Goal: Task Accomplishment & Management: Manage account settings

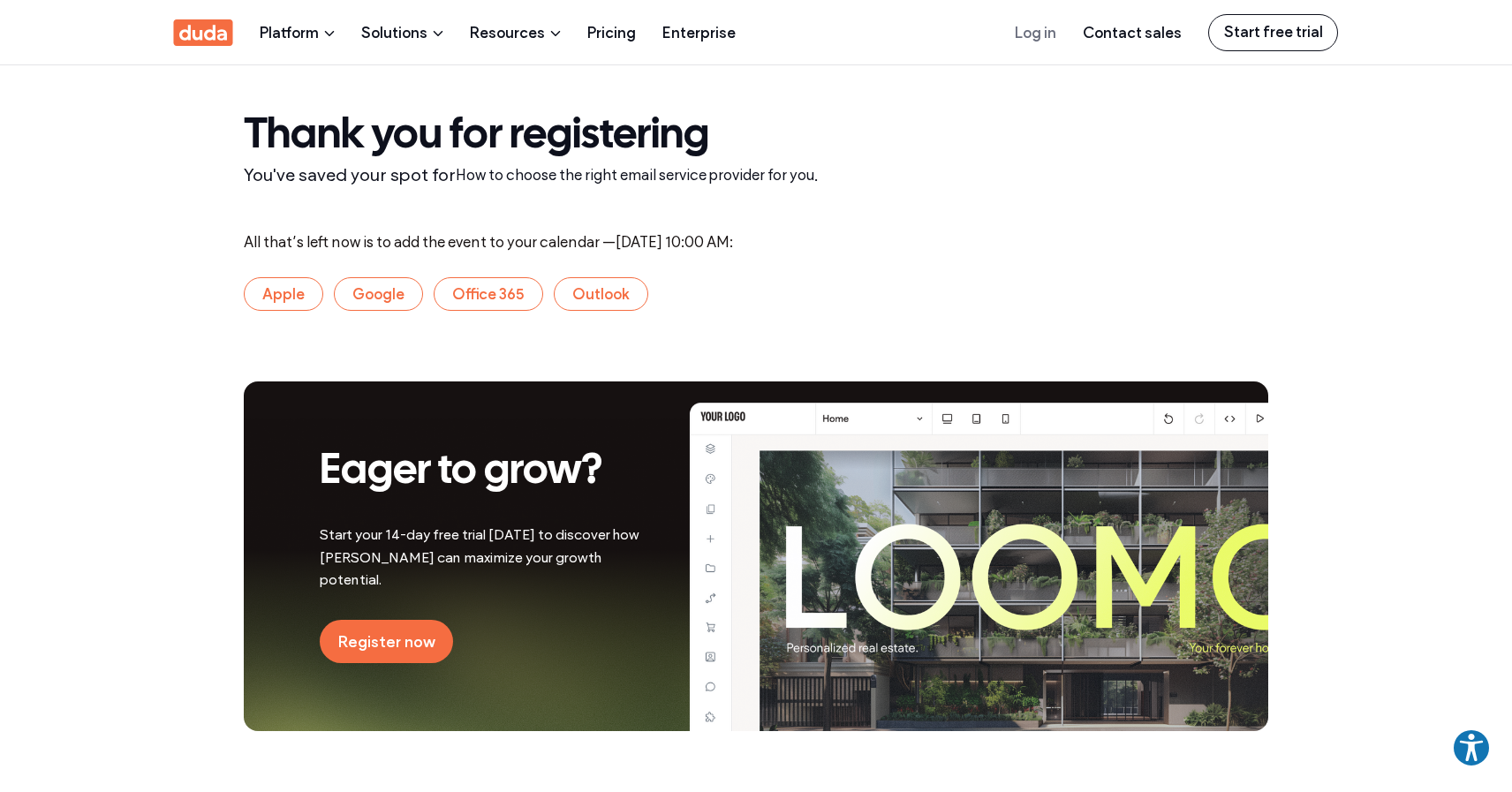
drag, startPoint x: 243, startPoint y: 138, endPoint x: 316, endPoint y: 190, distance: 89.6
click at [316, 190] on div "Thank you for registering You've saved your spot for How to choose the right em…" at bounding box center [756, 150] width 1060 height 168
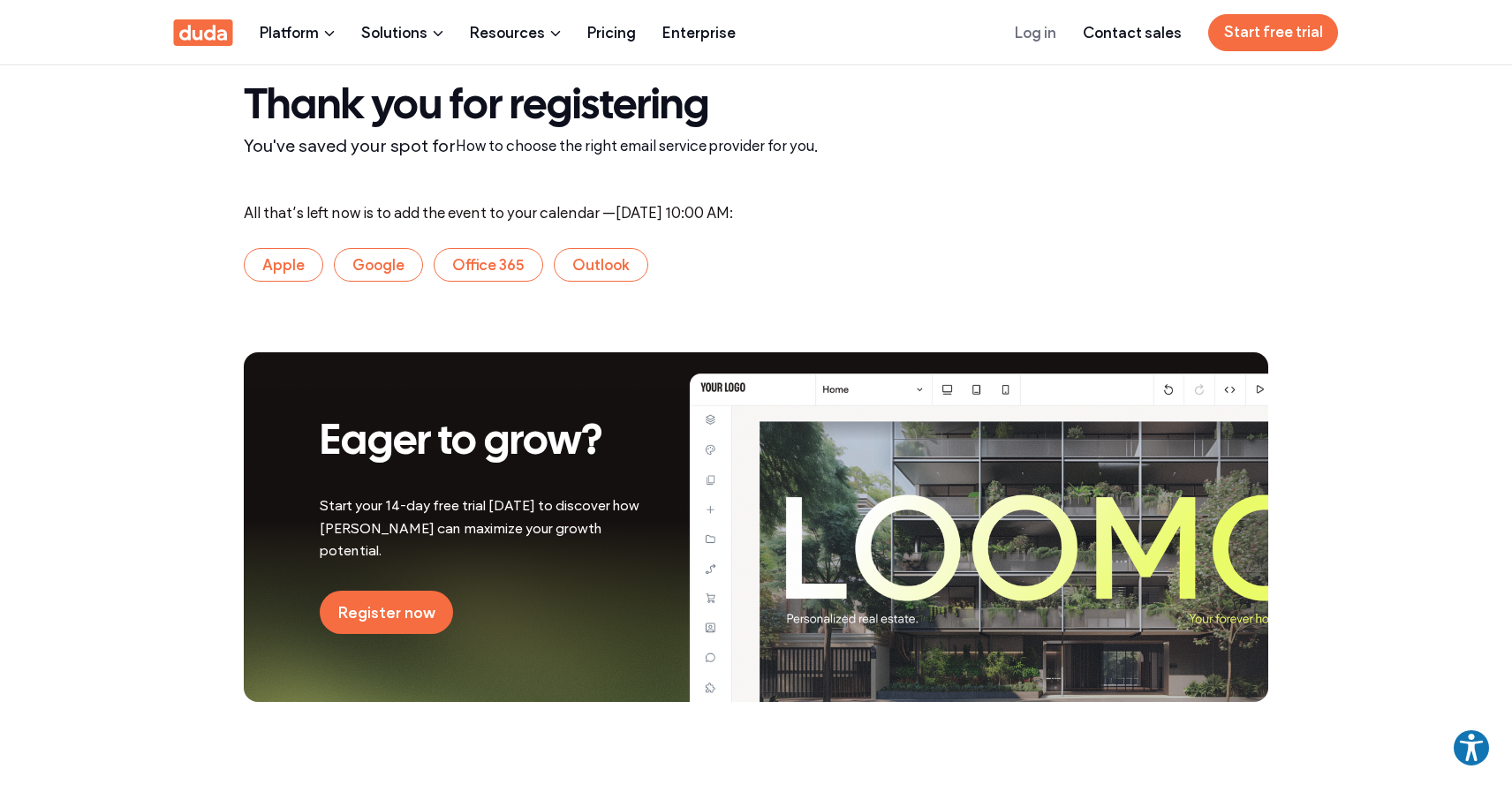
click at [568, 158] on div "You've saved your spot for How to choose the right email service provider for y…" at bounding box center [756, 146] width 1025 height 29
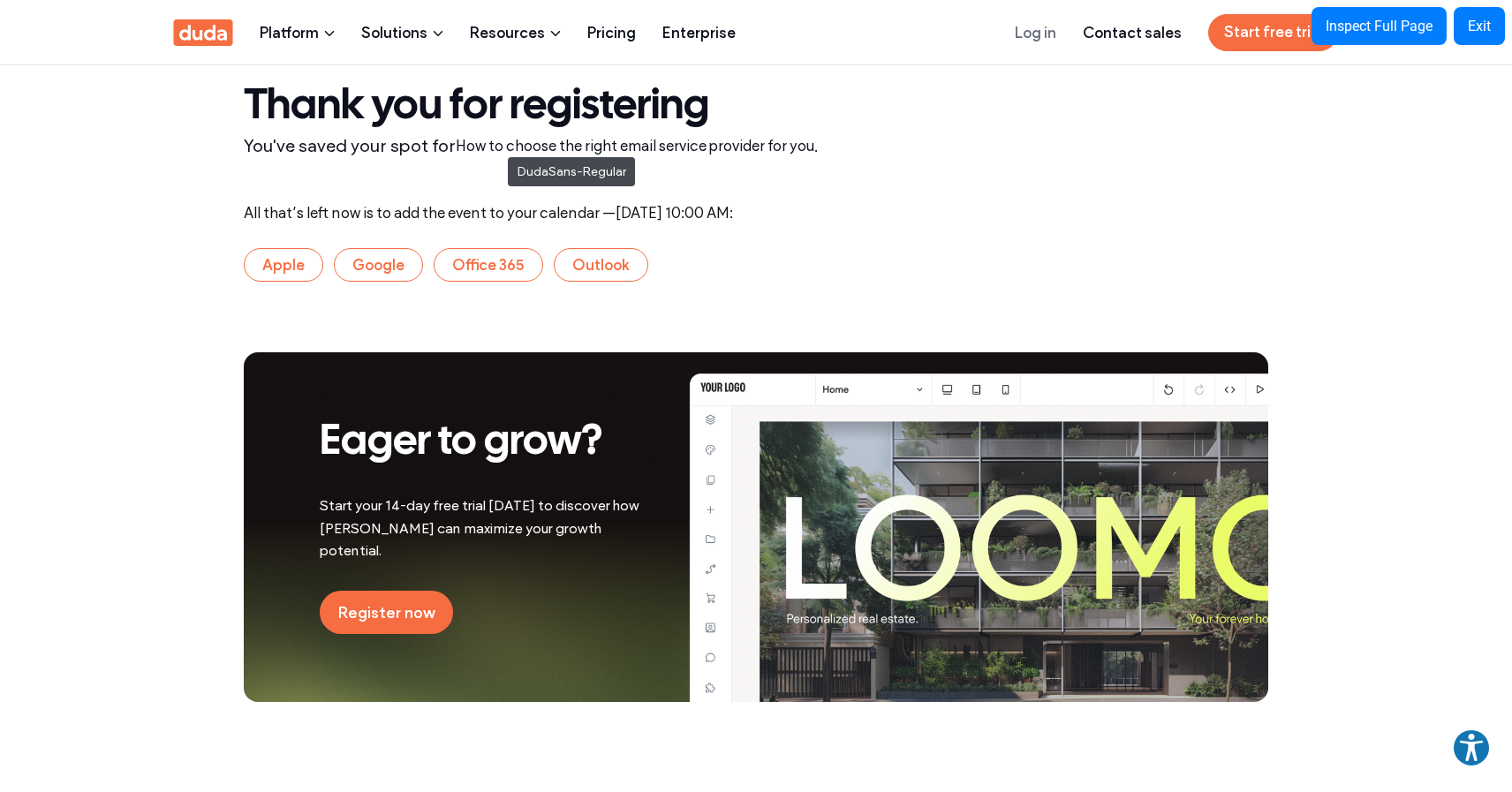
click at [499, 149] on span "How to choose the right email service provider for you" at bounding box center [635, 146] width 358 height 18
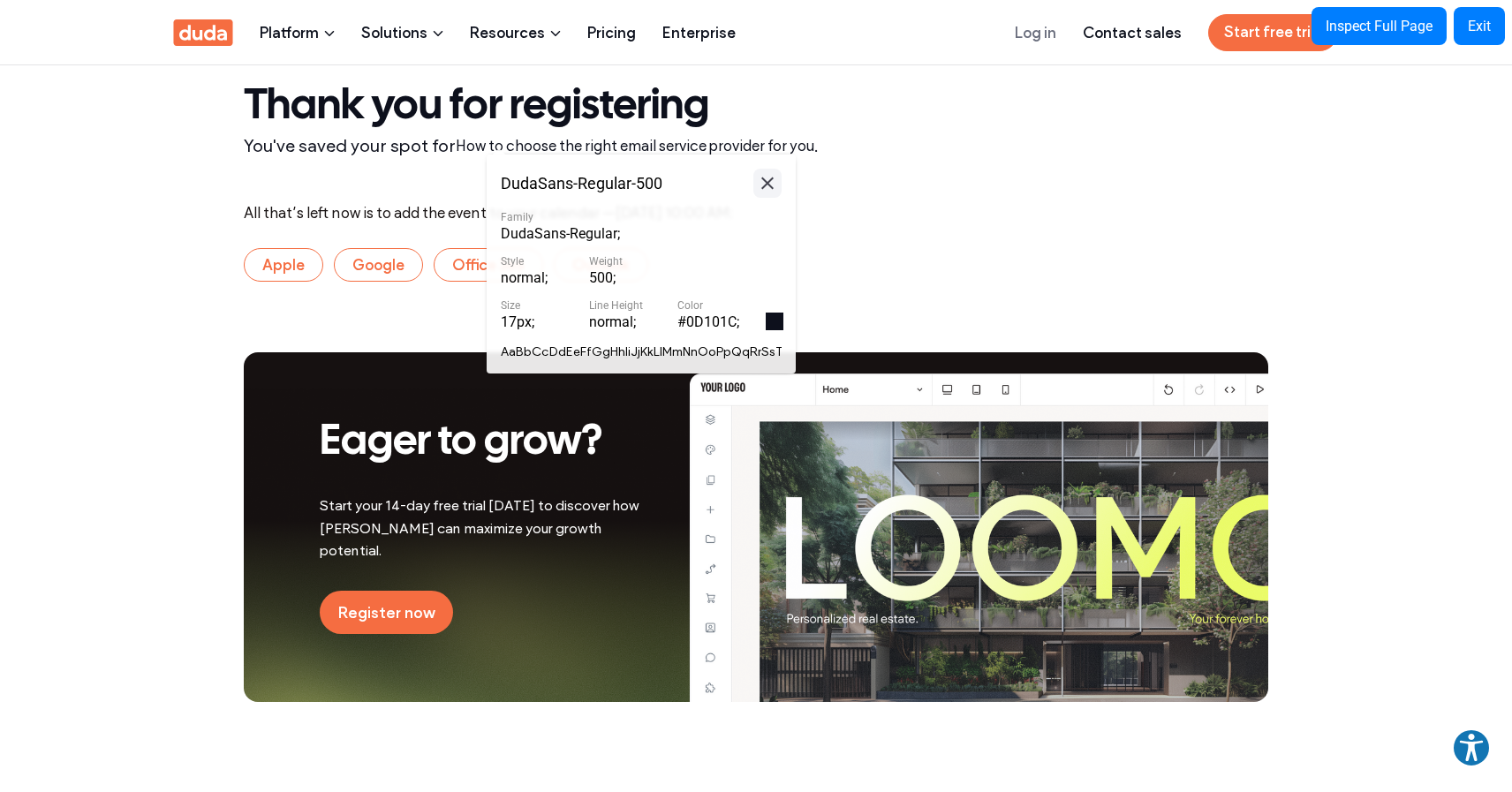
click at [772, 181] on icon at bounding box center [767, 183] width 21 height 22
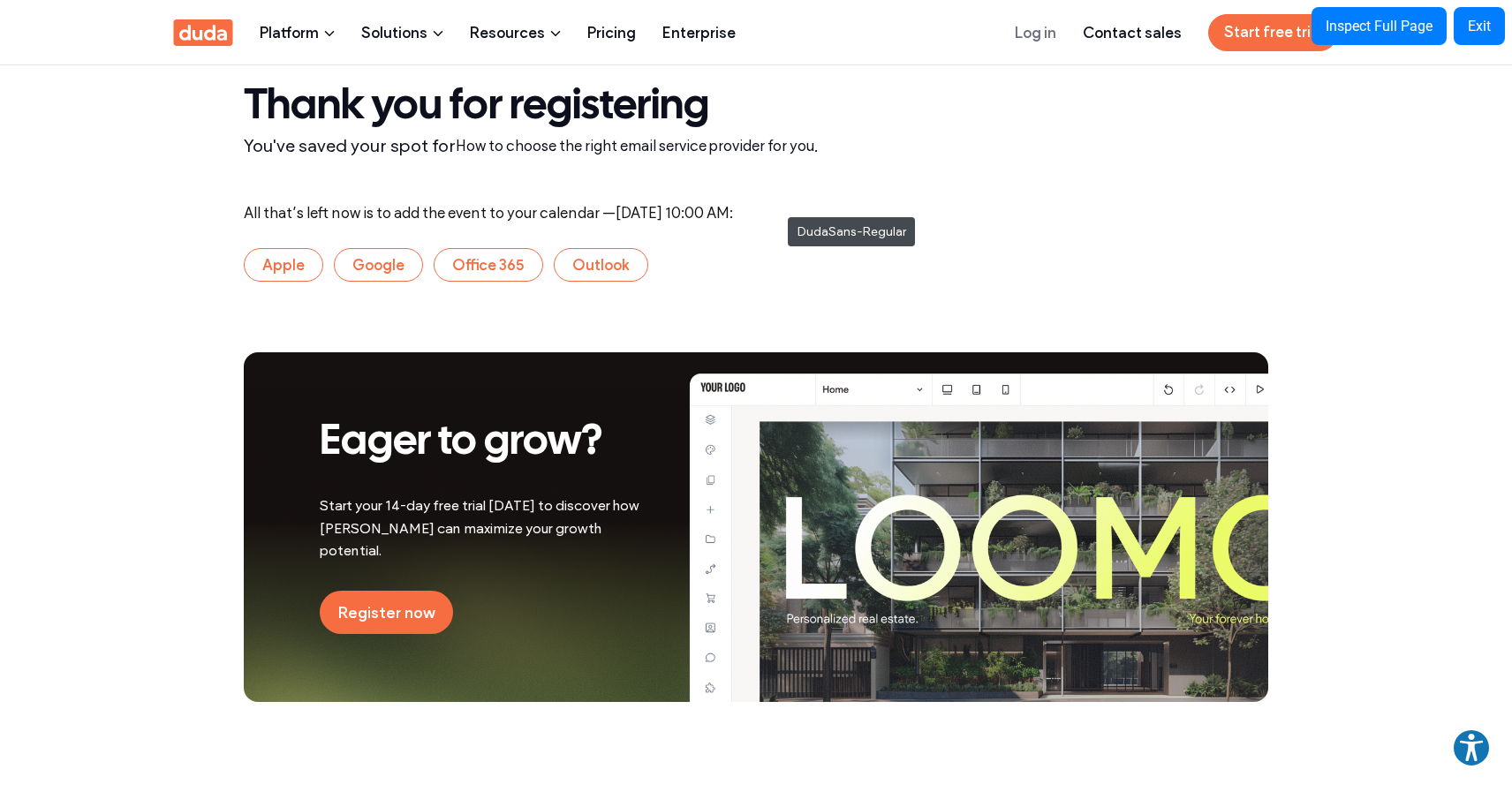
click at [663, 209] on span "Wednesday, September 24, 2025" at bounding box center [639, 213] width 47 height 18
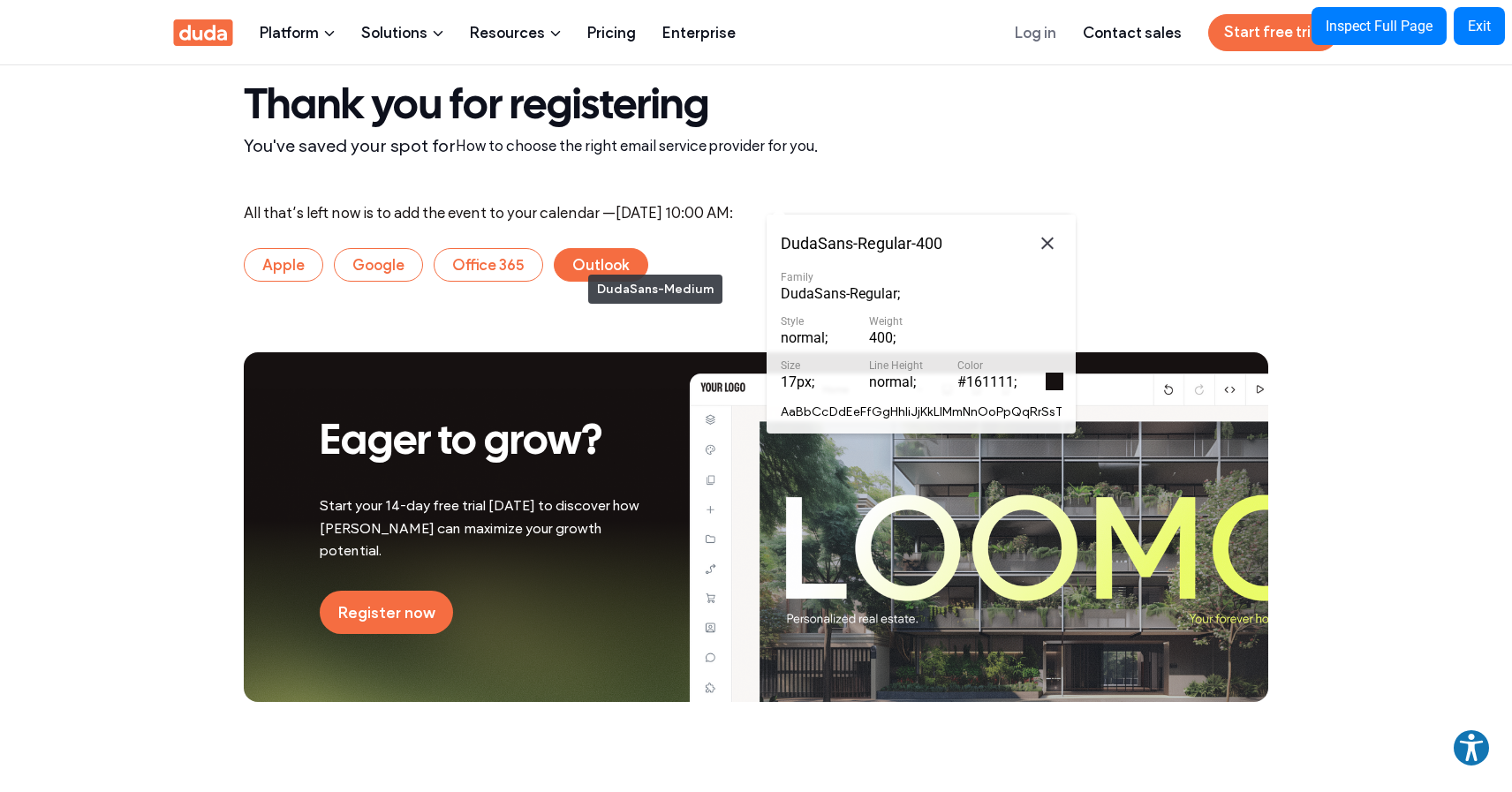
click at [580, 266] on button "Outlook" at bounding box center [601, 264] width 94 height 33
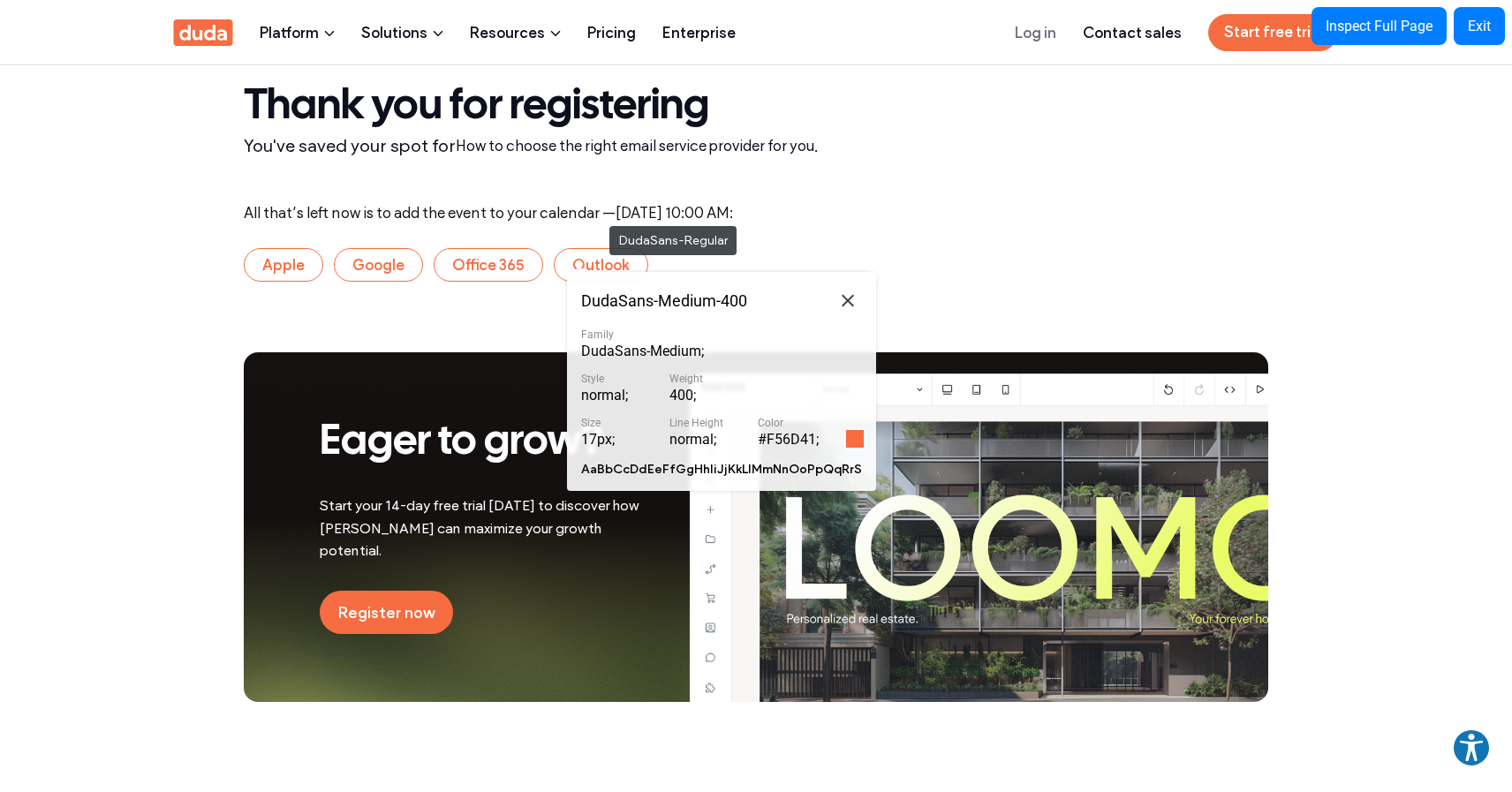
click at [598, 210] on div "All that’s left now is to add the event to your calendar — Wednesday, September…" at bounding box center [756, 213] width 1025 height 18
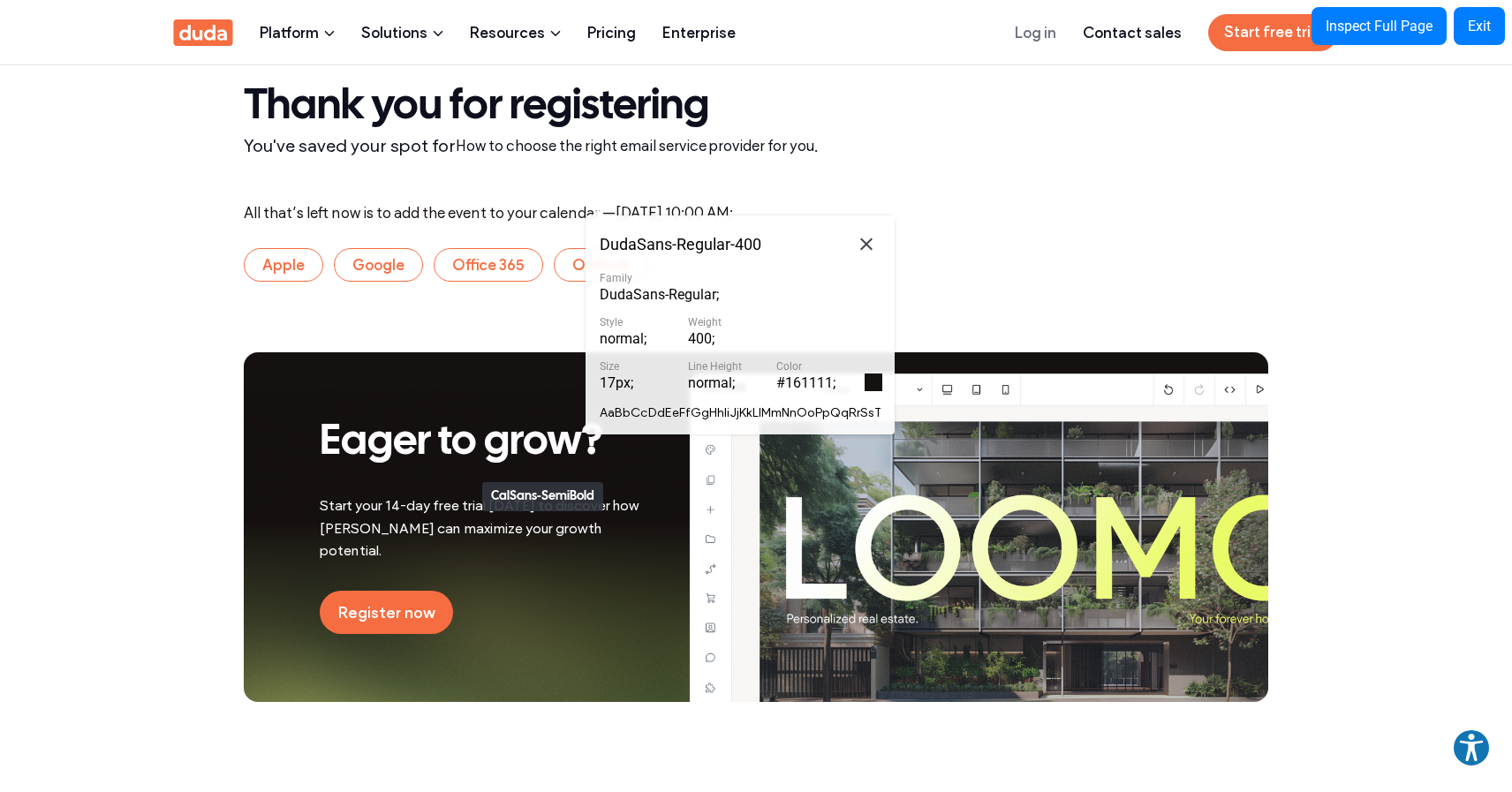
click at [474, 462] on span "Eager to grow?" at bounding box center [460, 443] width 283 height 40
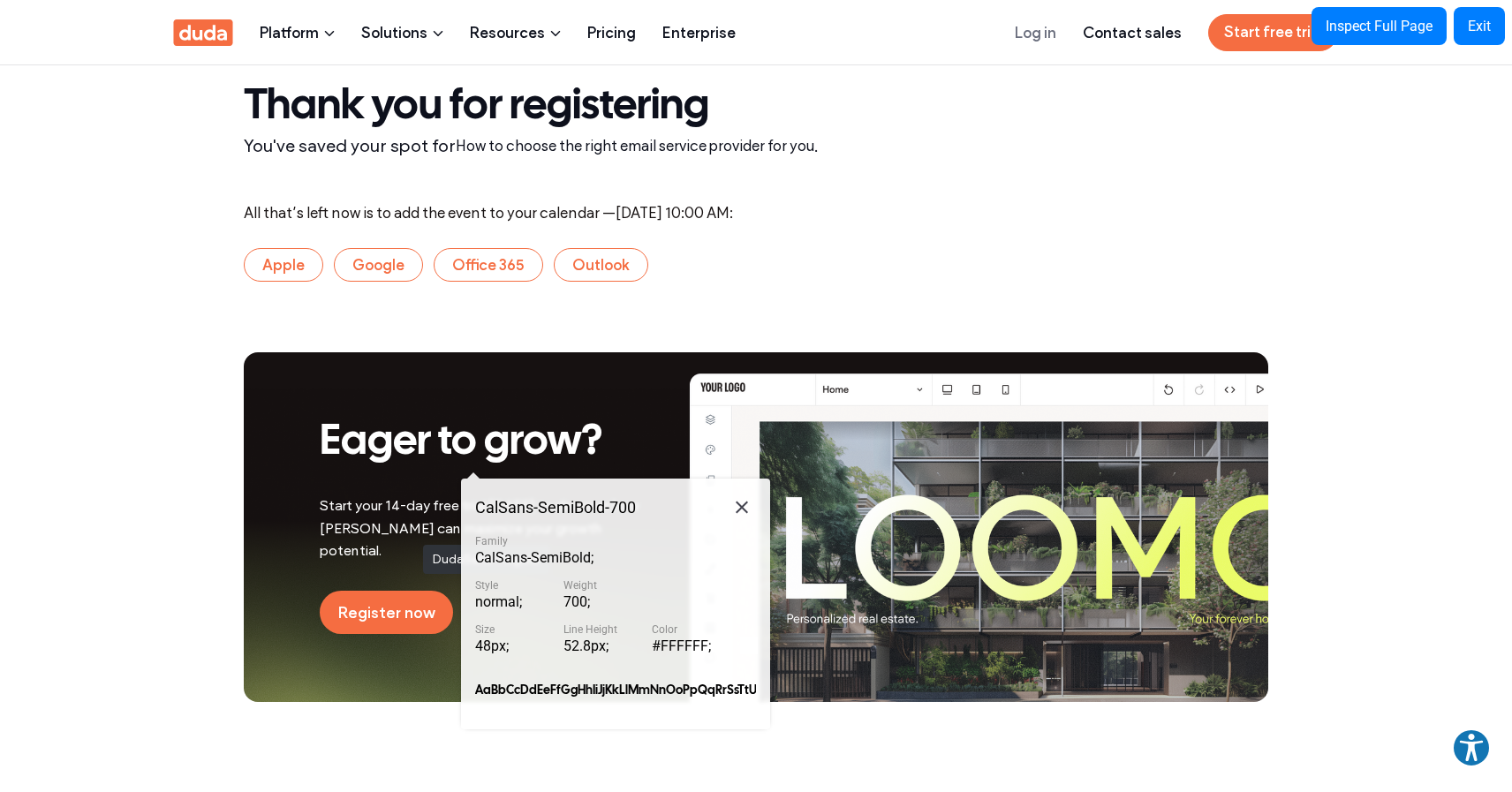
click at [415, 536] on span "Start your 14-day free trial today to discover how Duda can maximize your growt…" at bounding box center [479, 528] width 319 height 62
click at [461, 536] on div "CalSans-SemiBold - 700 Family CalSans-SemiBold ; Style normal ; Weight 700 ; Si…" at bounding box center [616, 603] width 309 height 251
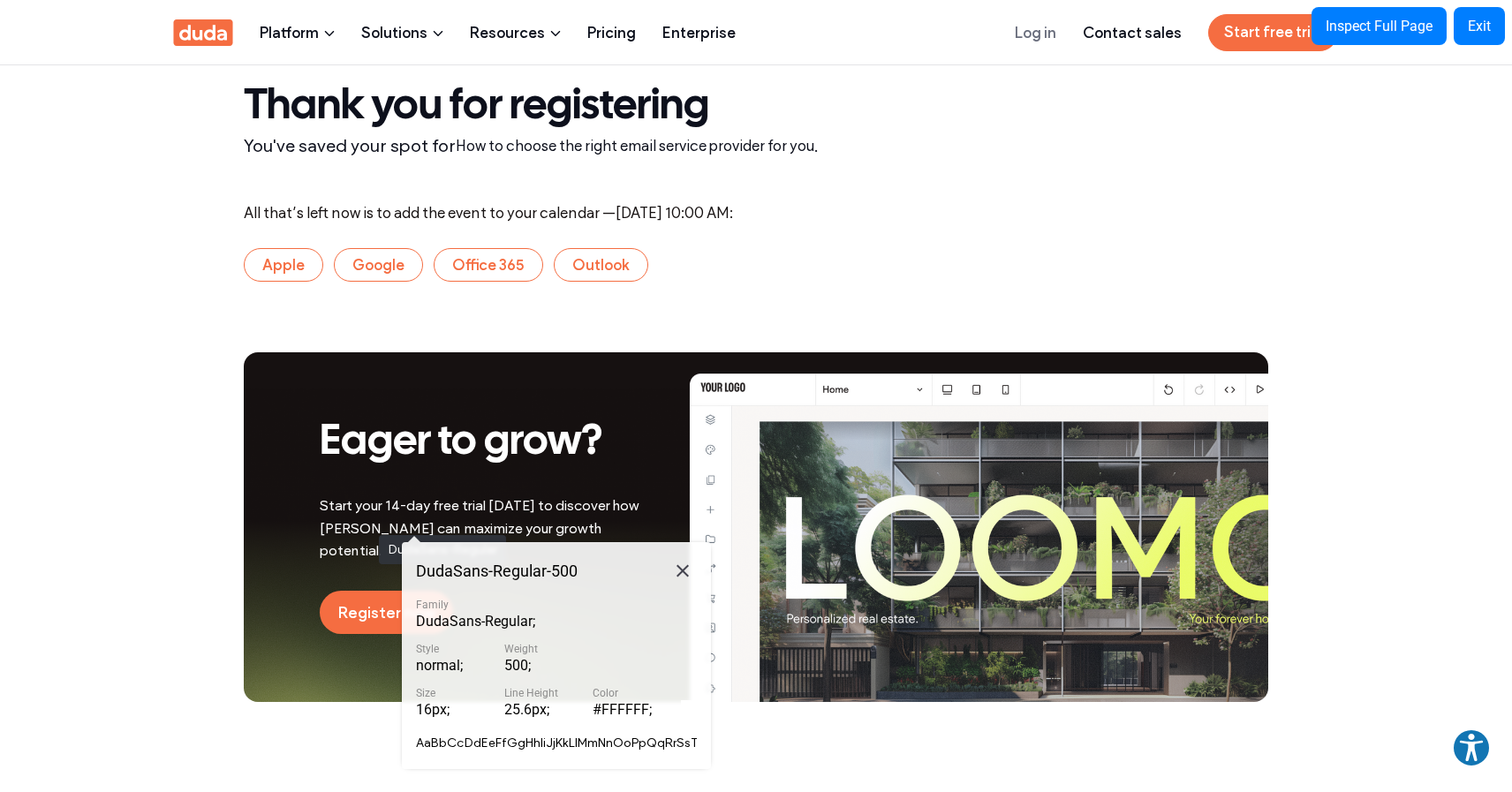
click at [370, 526] on span "Start your 14-day free trial today to discover how Duda can maximize your growt…" at bounding box center [479, 528] width 319 height 62
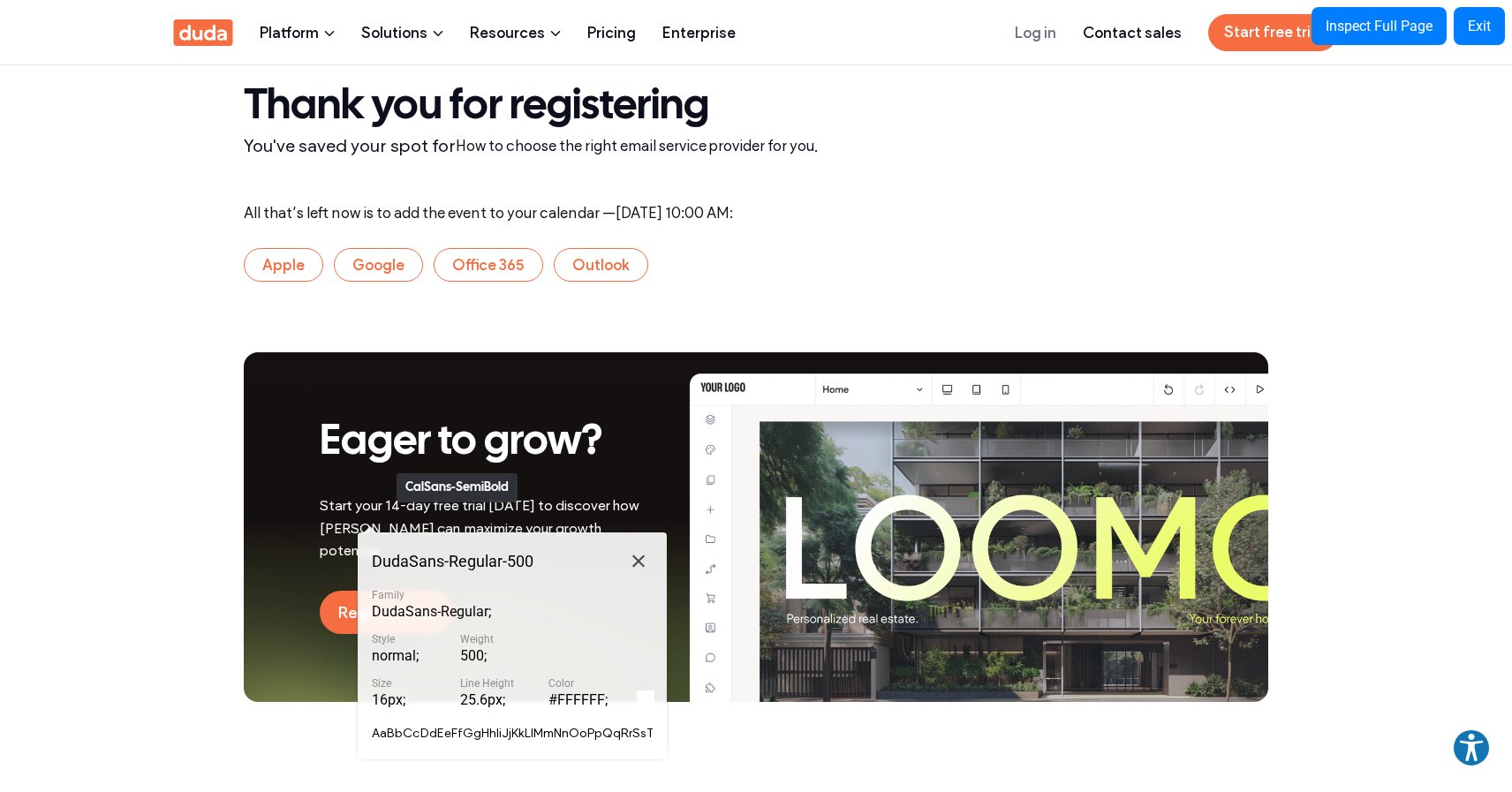
click at [388, 462] on span "Eager to grow?" at bounding box center [460, 443] width 283 height 40
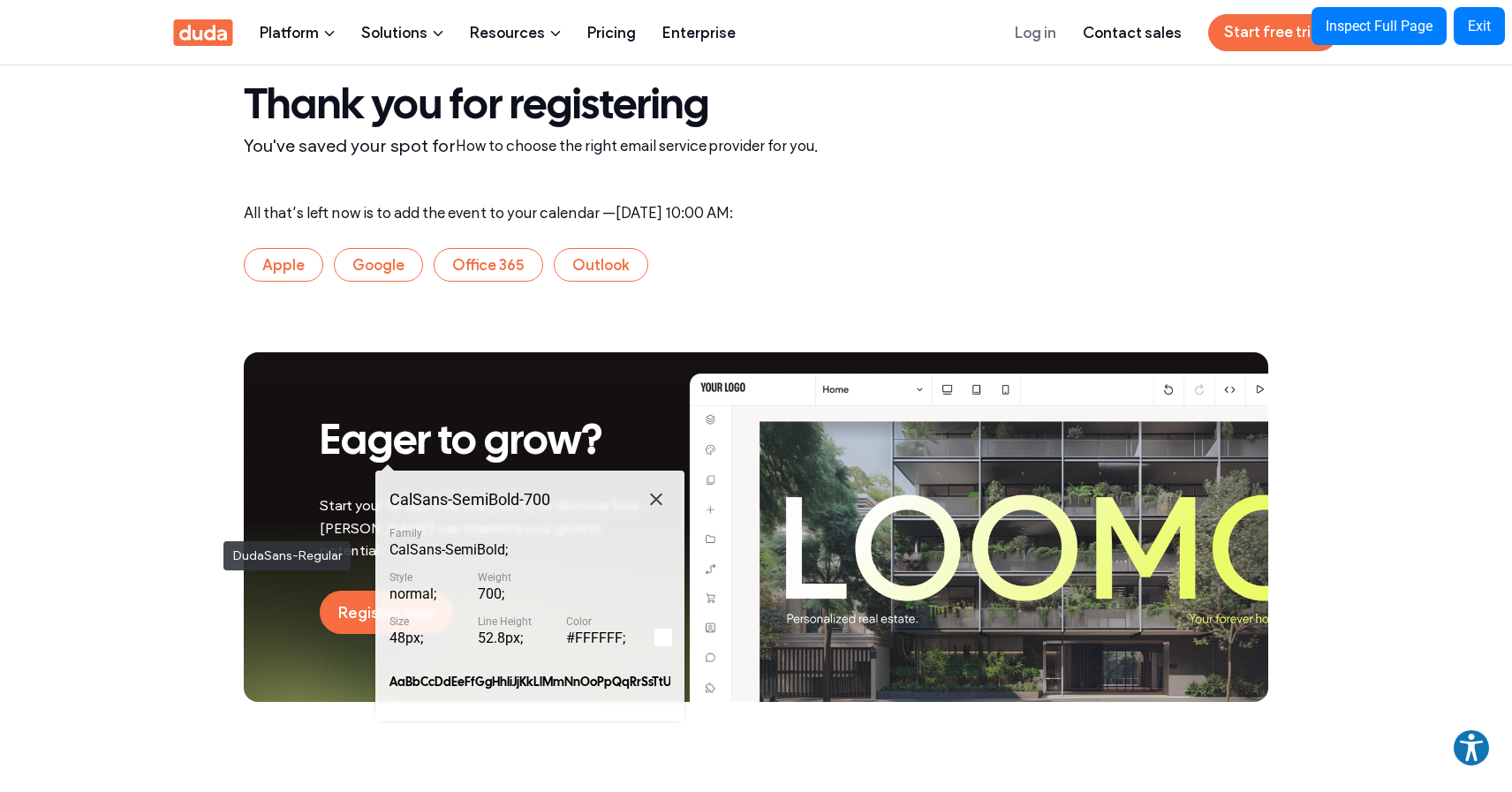
click at [214, 533] on div "Eager to grow? Start your 14-day free trial today to discover how Duda can maxi…" at bounding box center [756, 607] width 1512 height 509
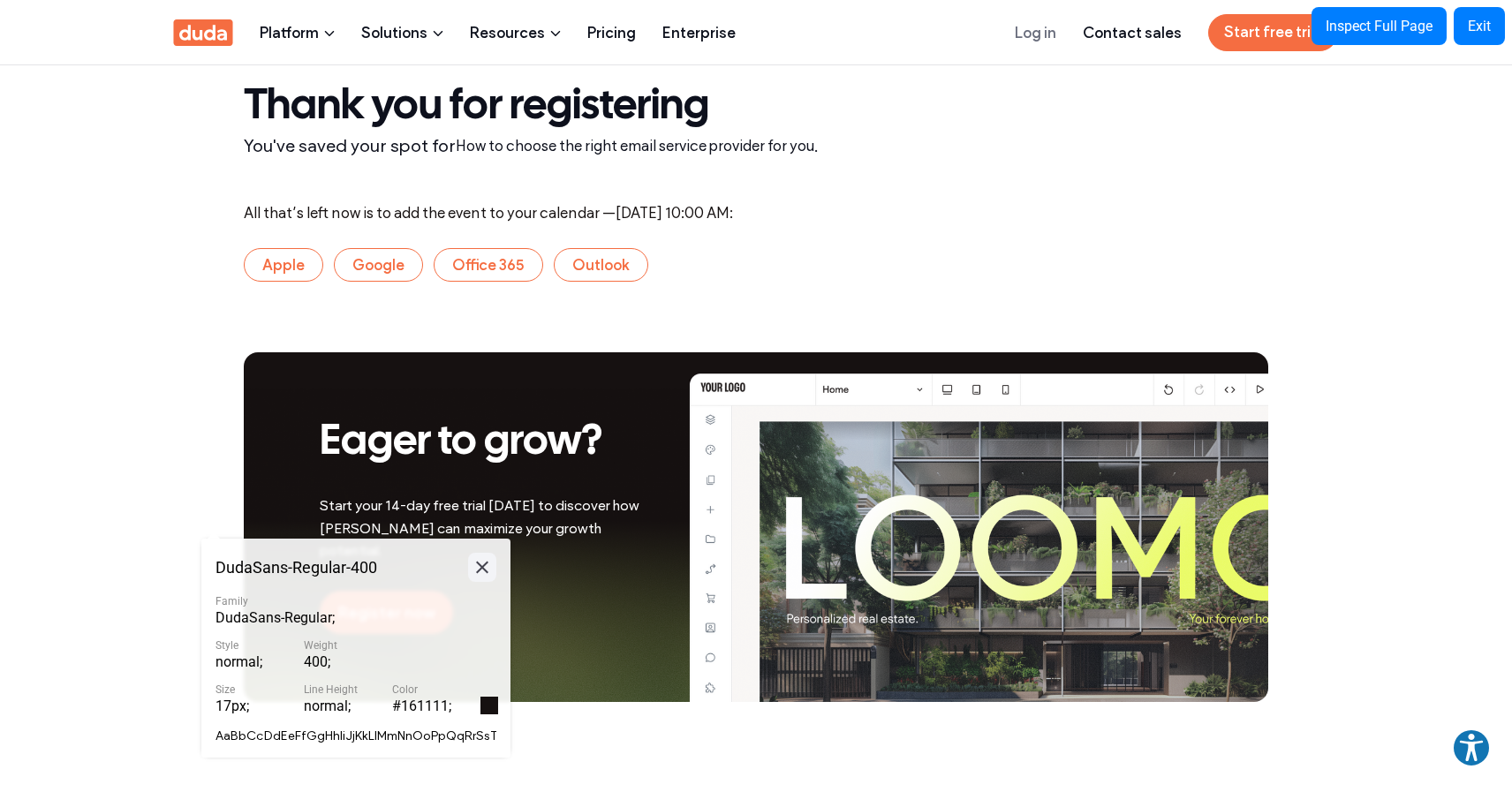
click at [487, 566] on icon at bounding box center [482, 567] width 21 height 22
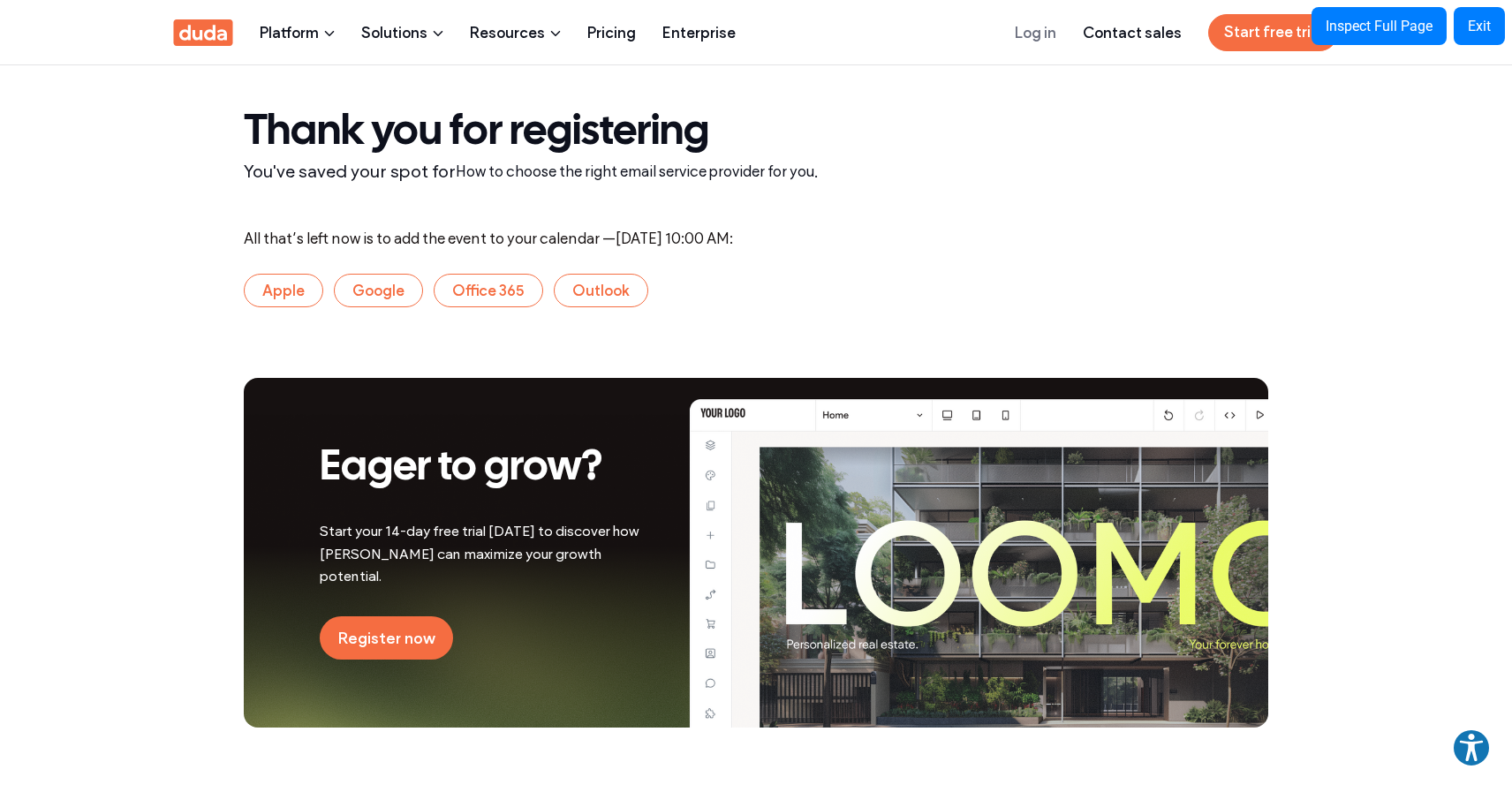
scroll to position [0, 0]
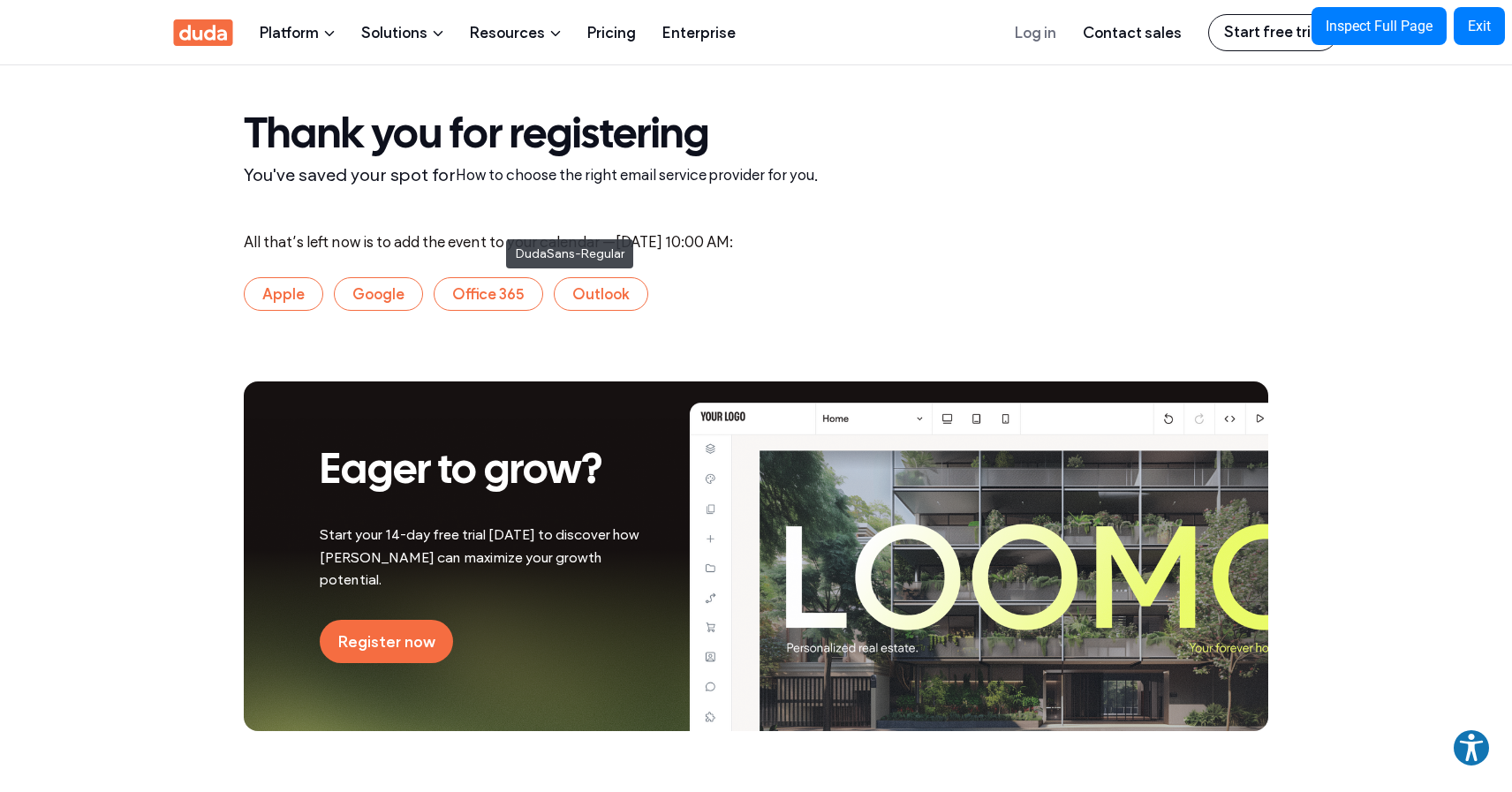
click at [498, 231] on div "Thank you for registering You've saved your spot for How to choose the right em…" at bounding box center [756, 150] width 1060 height 168
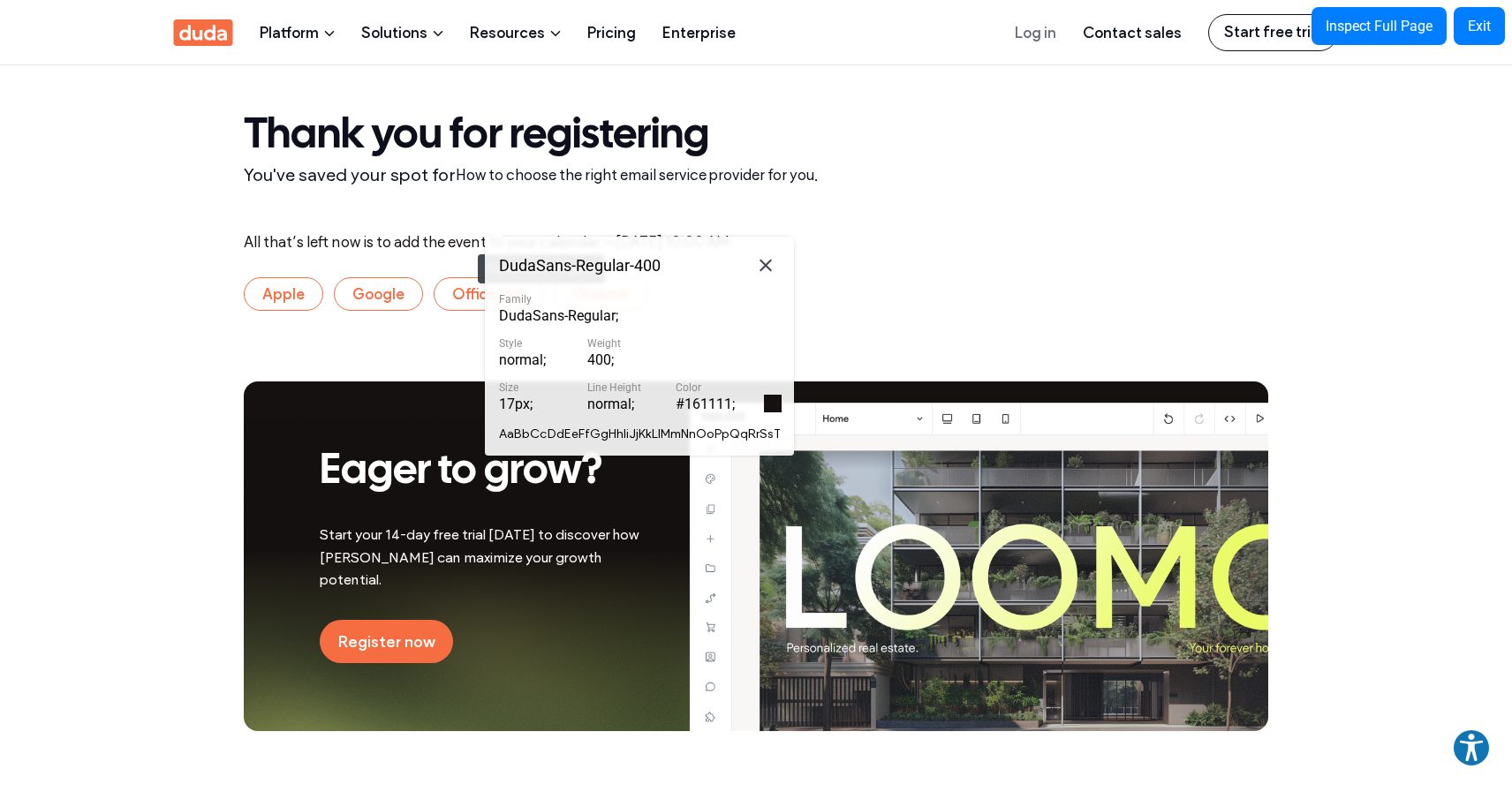
click at [469, 246] on div "All that’s left now is to add the event to your calendar — Wednesday, September…" at bounding box center [756, 242] width 1025 height 18
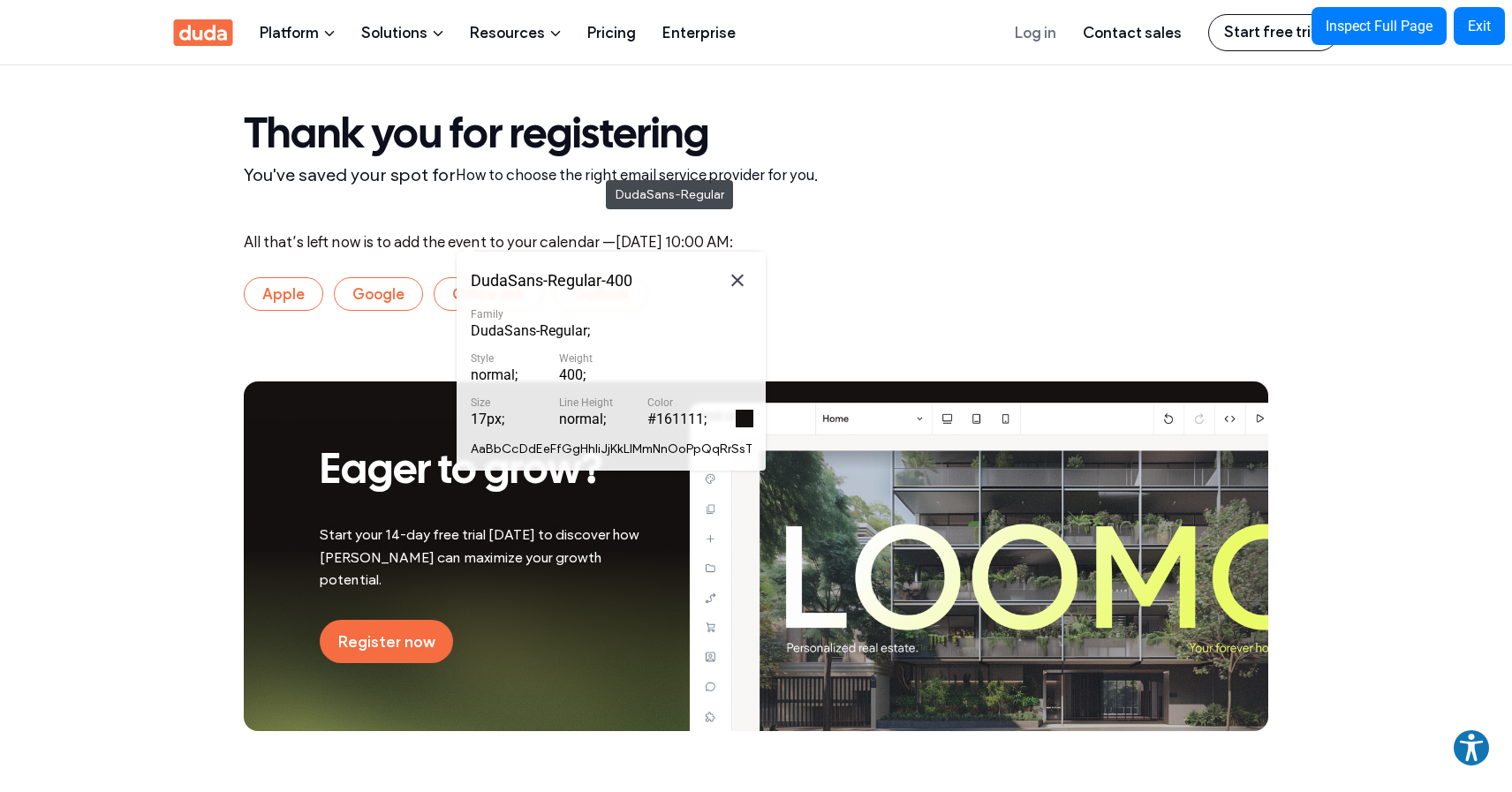
click at [597, 172] on span "How to choose the right email service provider for you" at bounding box center [635, 174] width 358 height 18
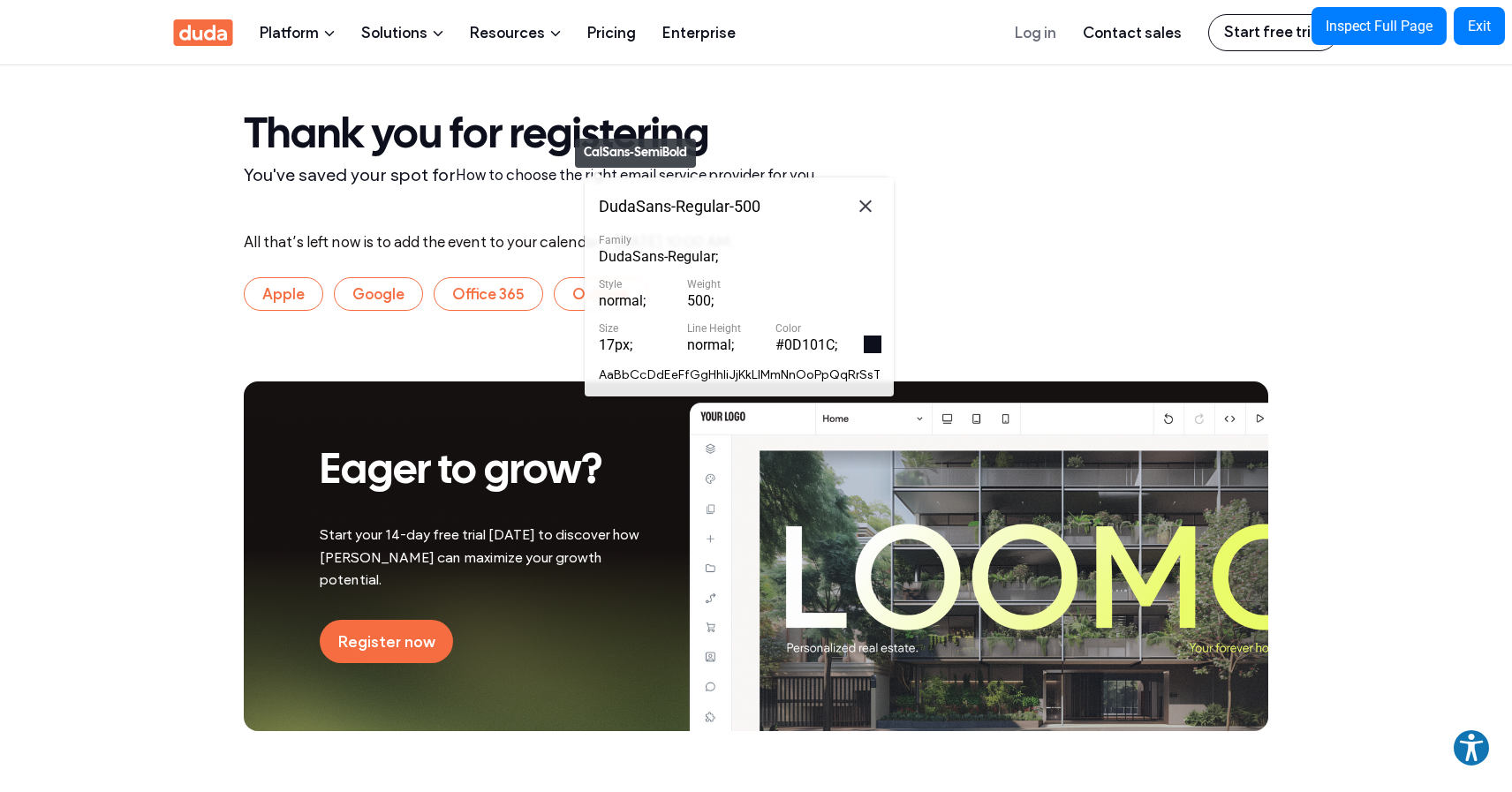
click at [566, 130] on span "Thank you for registering" at bounding box center [477, 136] width 465 height 40
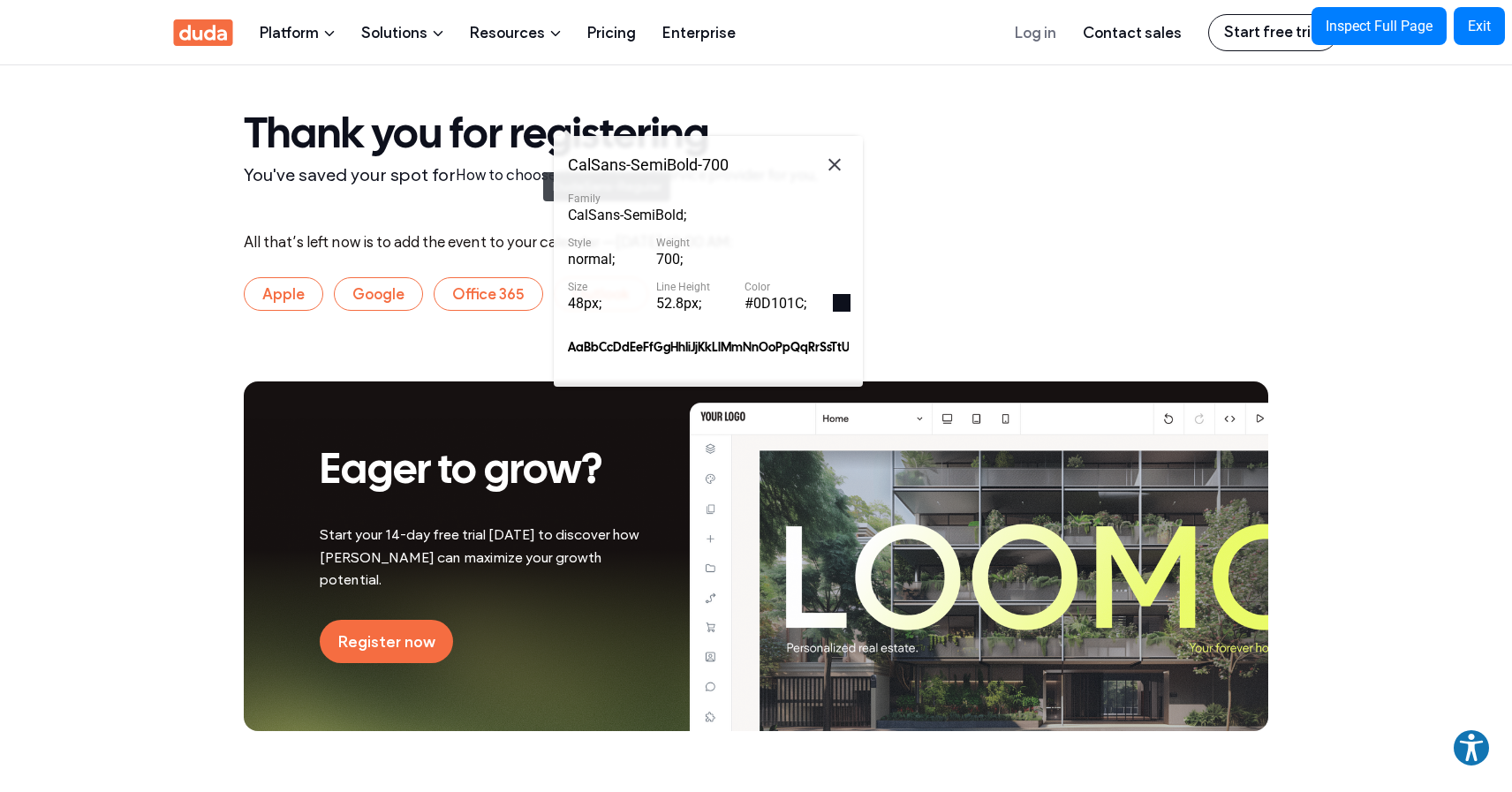
click at [535, 163] on div "You've saved your spot for How to choose the right email service provider for y…" at bounding box center [756, 175] width 1025 height 29
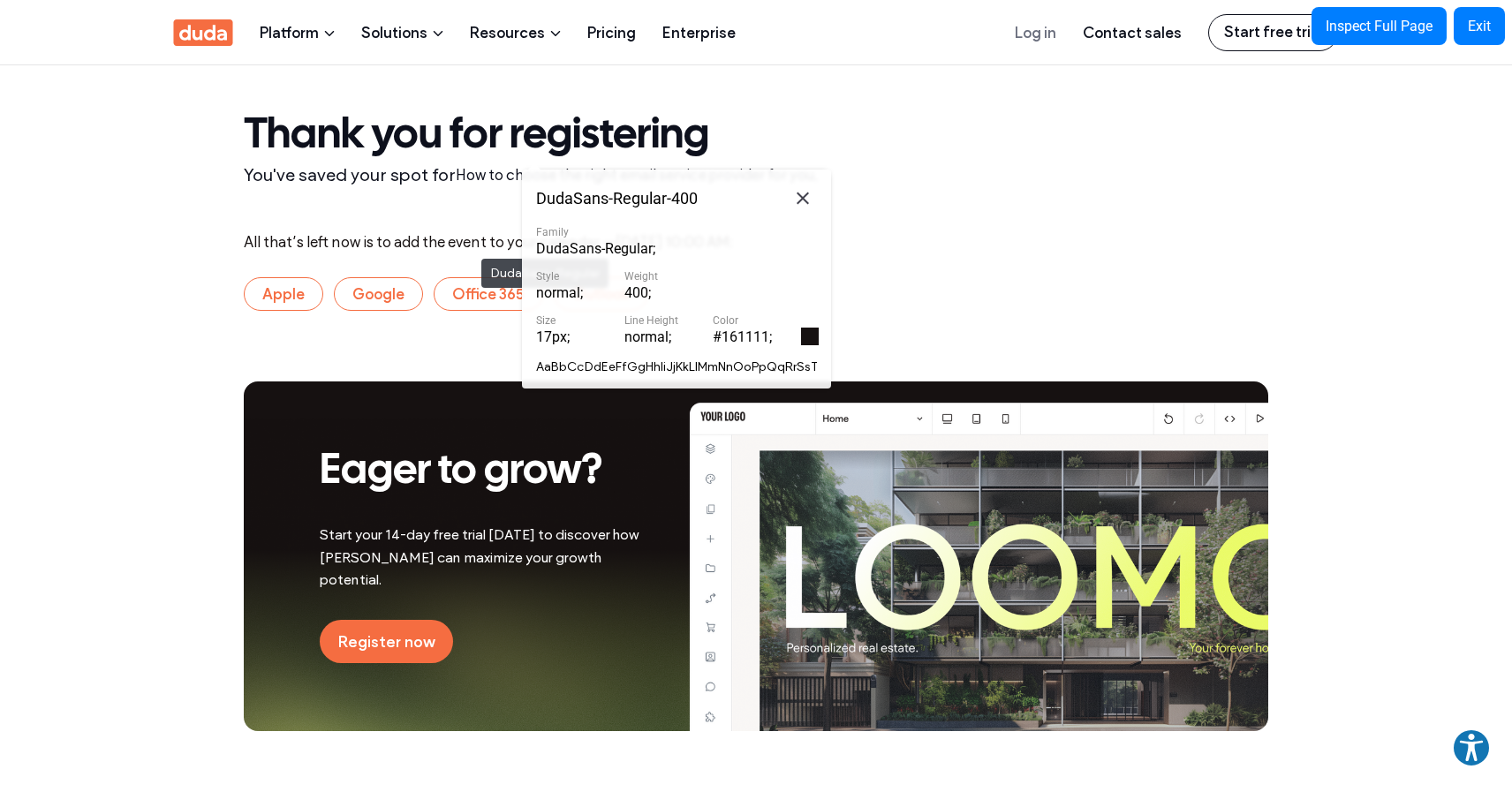
click at [473, 248] on div "All that’s left now is to add the event to your calendar — Wednesday, September…" at bounding box center [756, 242] width 1025 height 18
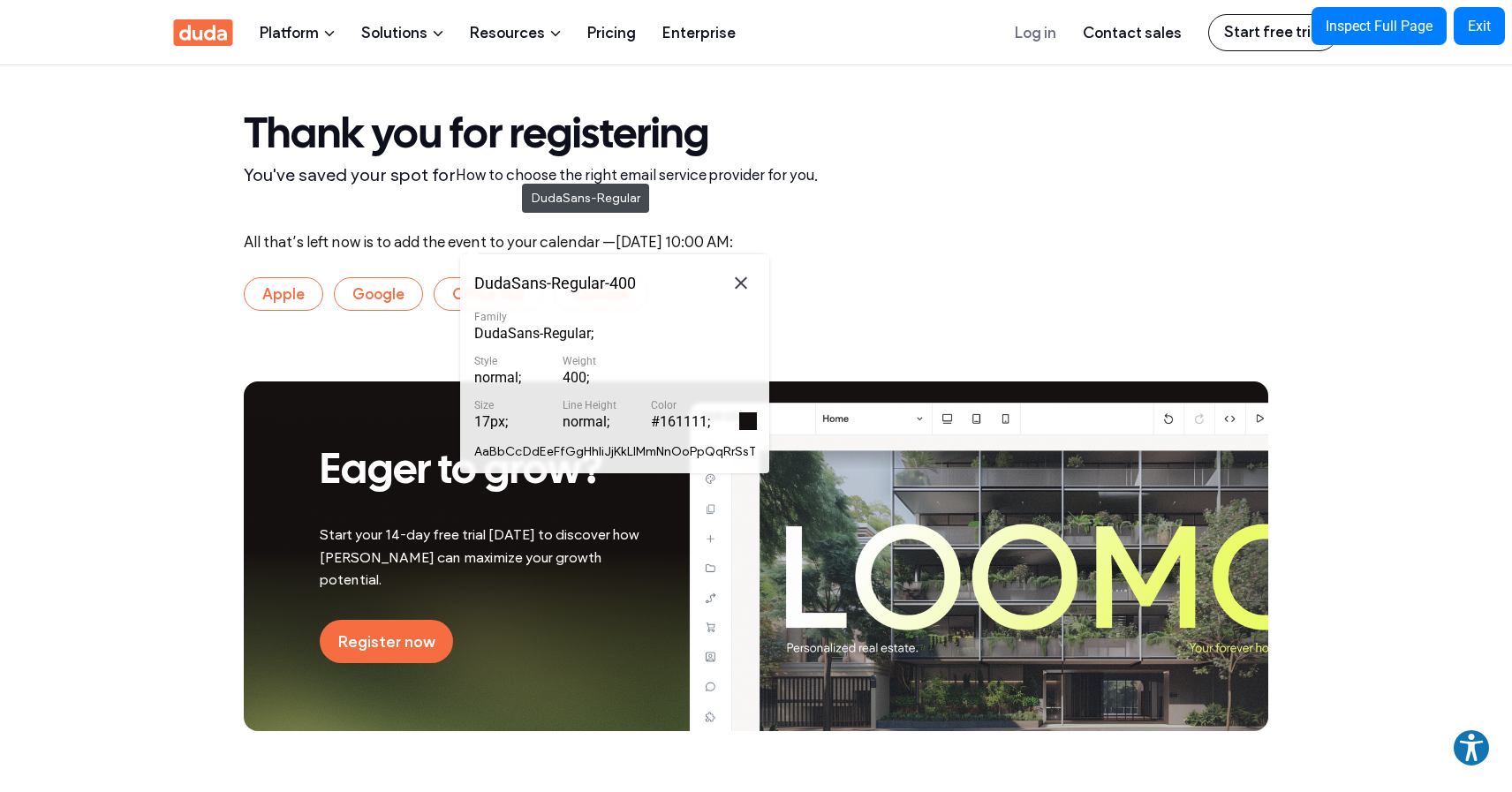
click at [513, 174] on span "How to choose the right email service provider for you" at bounding box center [635, 174] width 358 height 18
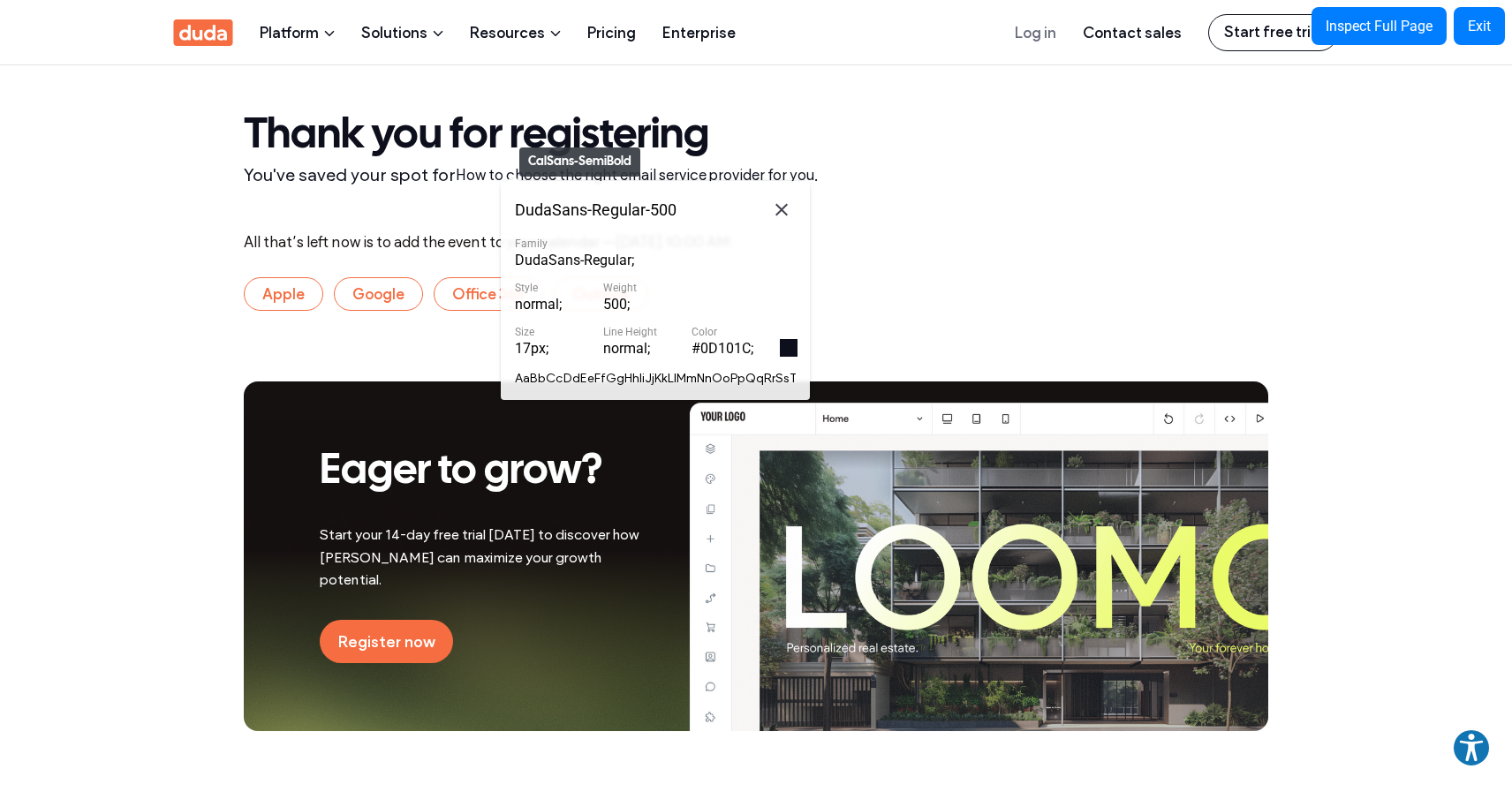
click at [511, 138] on span "Thank you for registering" at bounding box center [477, 136] width 465 height 40
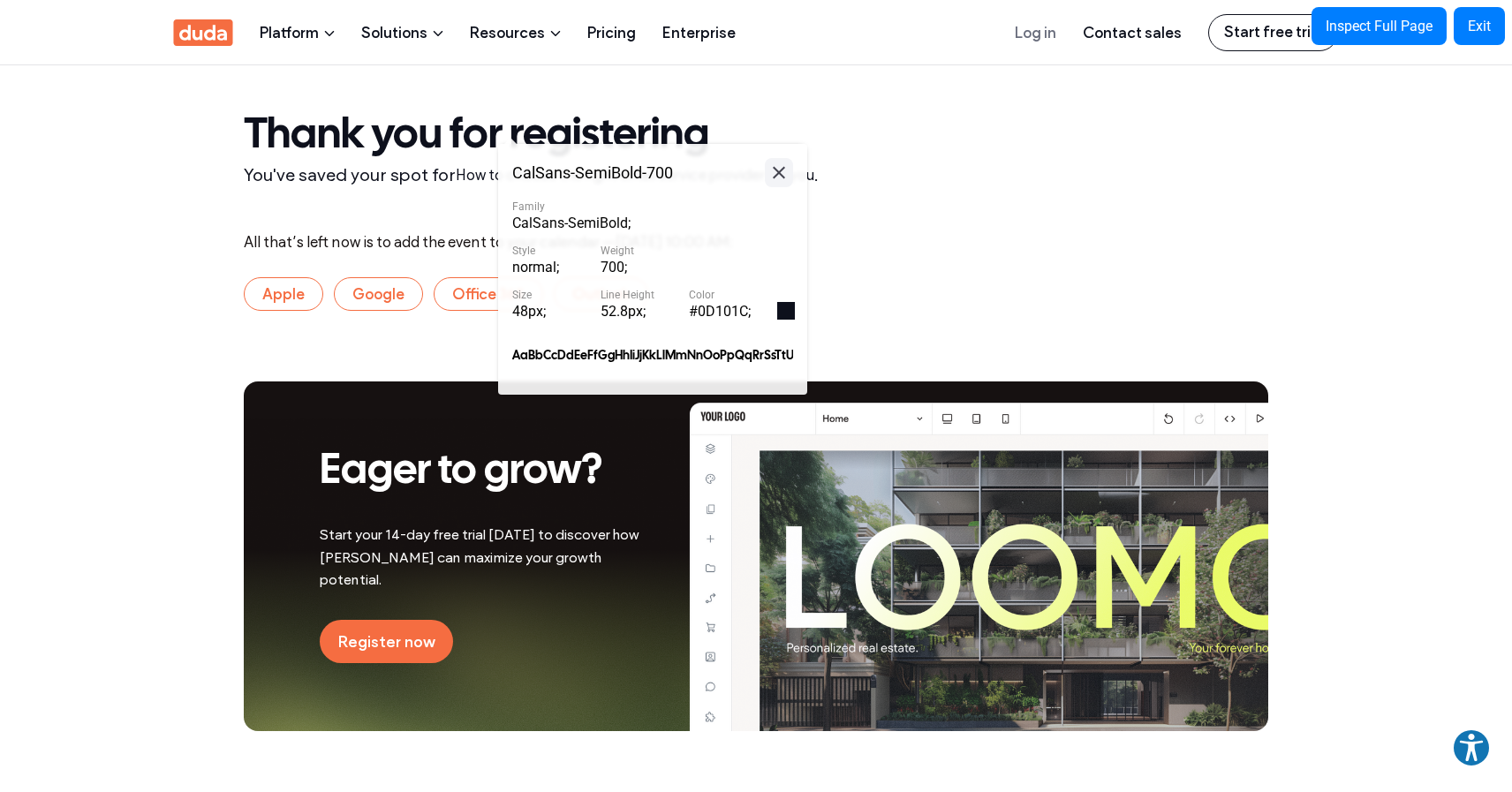
click at [782, 165] on icon at bounding box center [779, 173] width 21 height 22
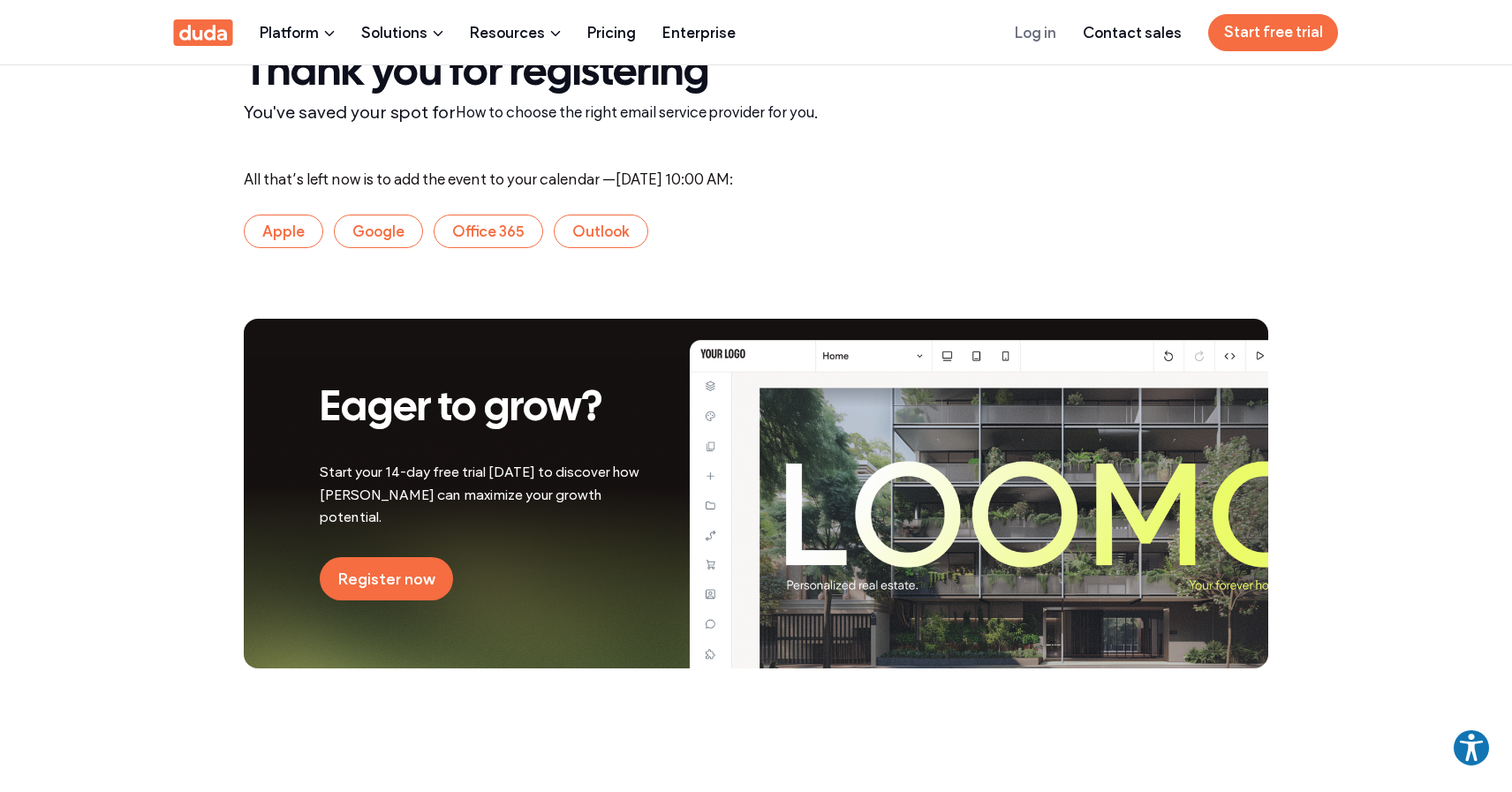
scroll to position [66, 0]
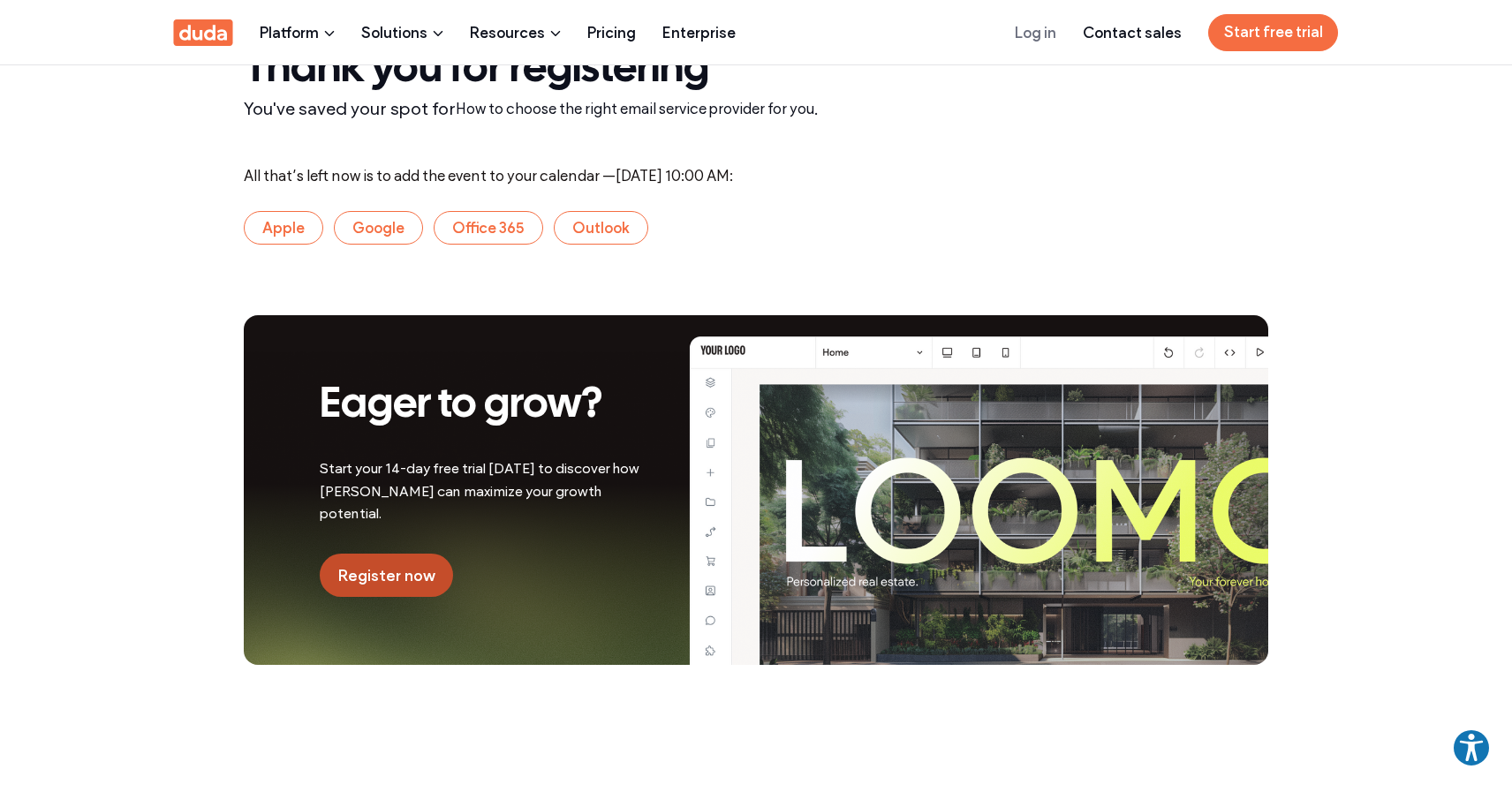
click at [352, 574] on span "Register now" at bounding box center [386, 576] width 98 height 19
